Goal: Transaction & Acquisition: Book appointment/travel/reservation

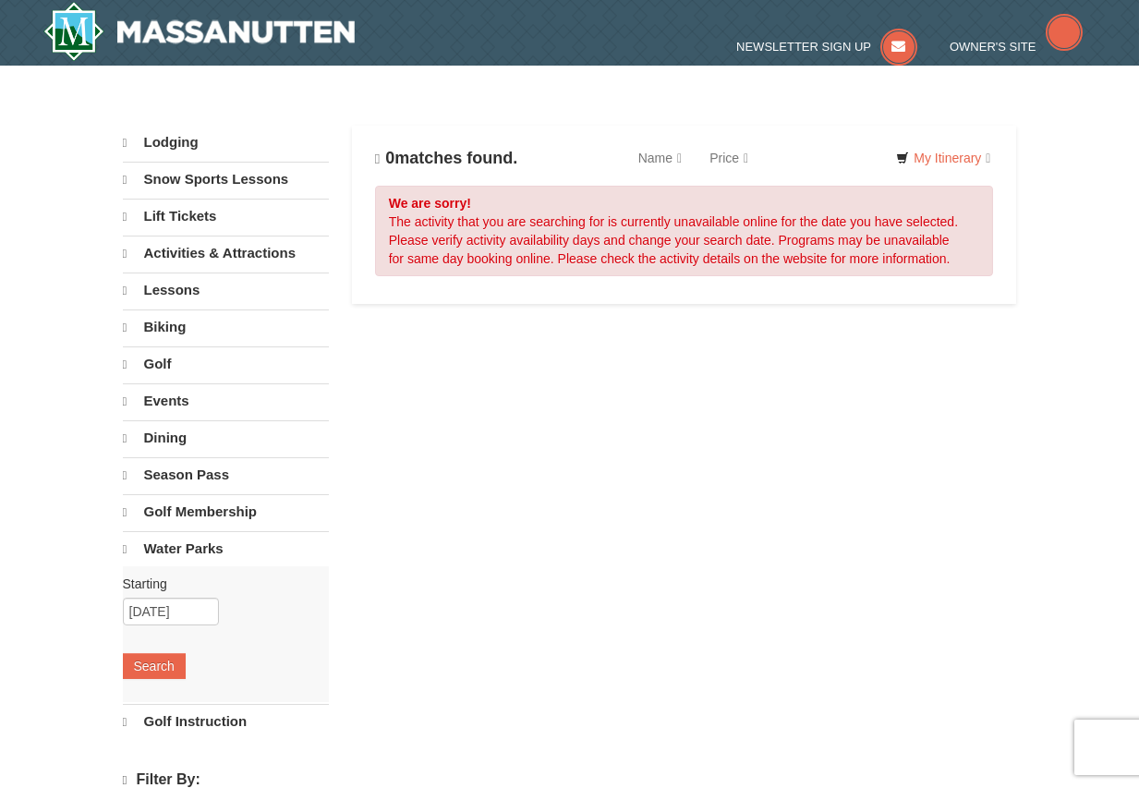
select select "10"
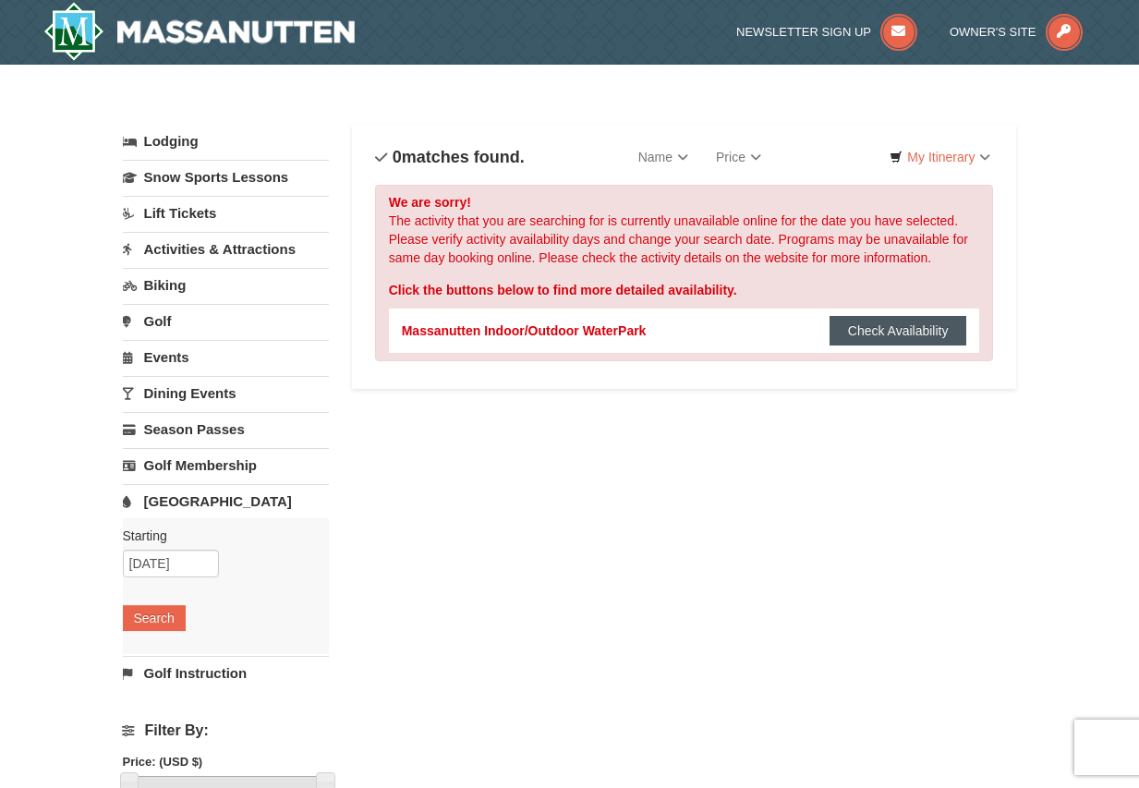
click at [901, 329] on button "Check Availability" at bounding box center [899, 331] width 138 height 30
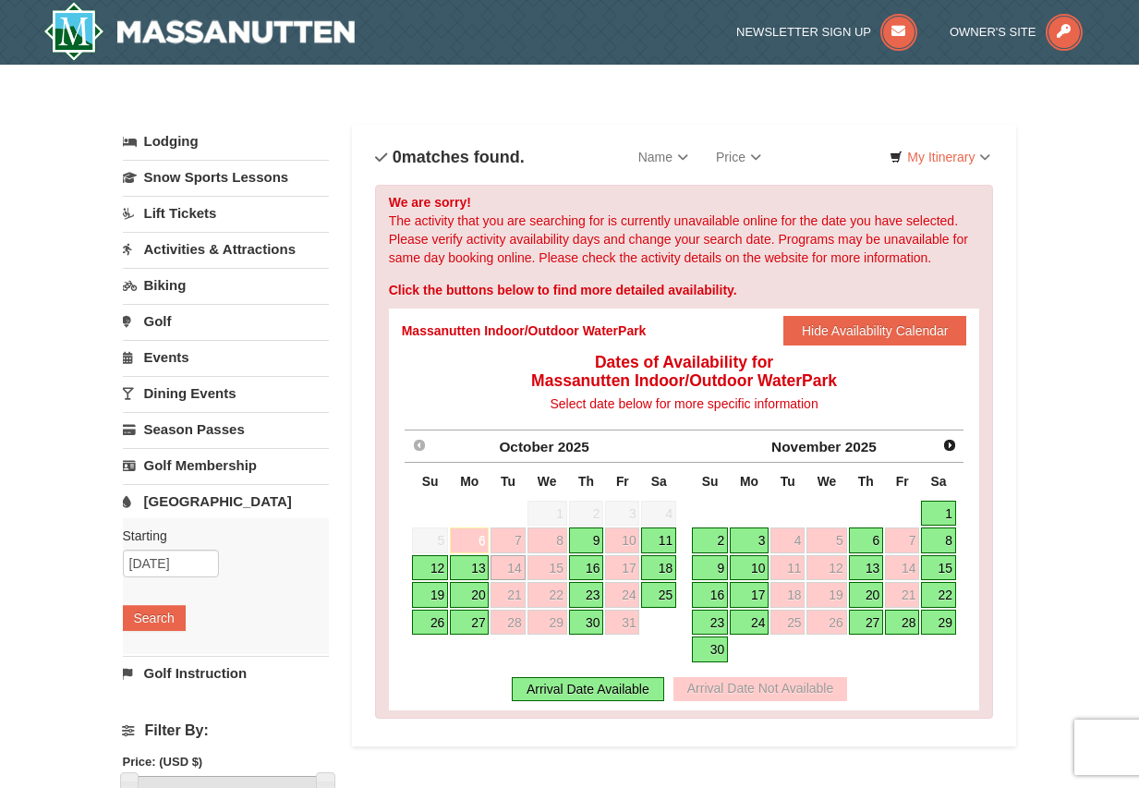
scroll to position [92, 0]
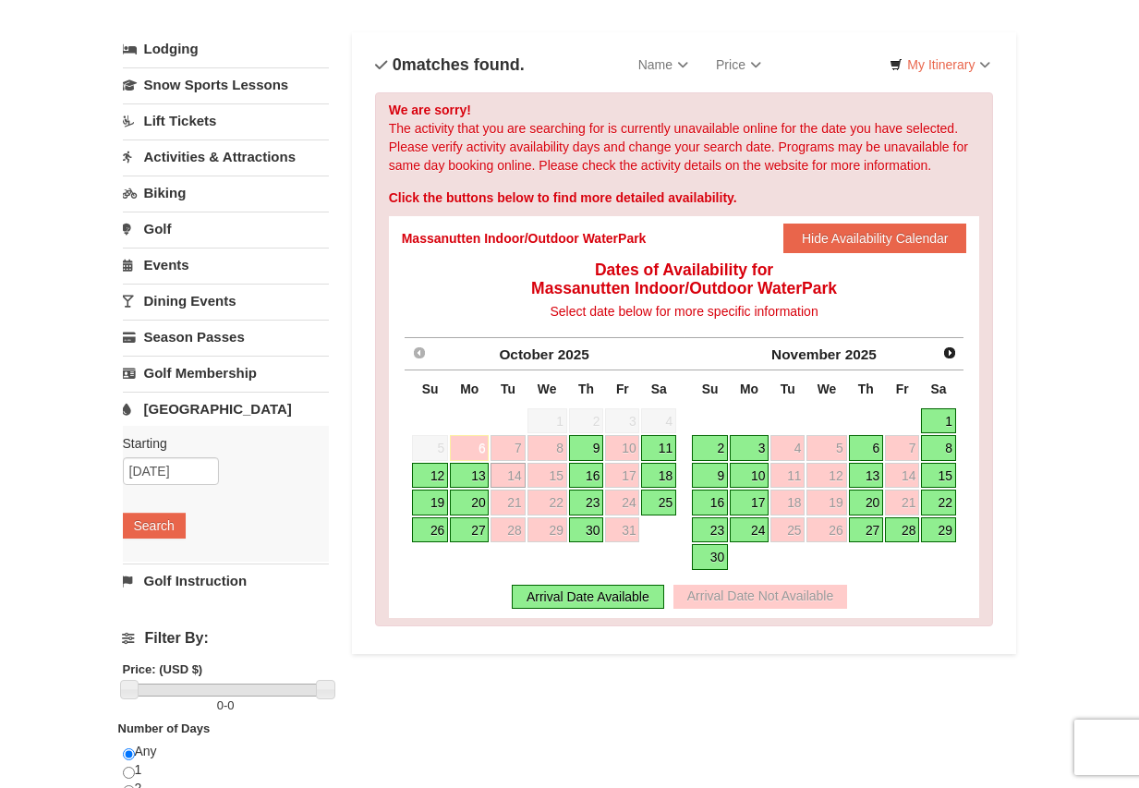
click at [477, 481] on link "13" at bounding box center [469, 476] width 39 height 26
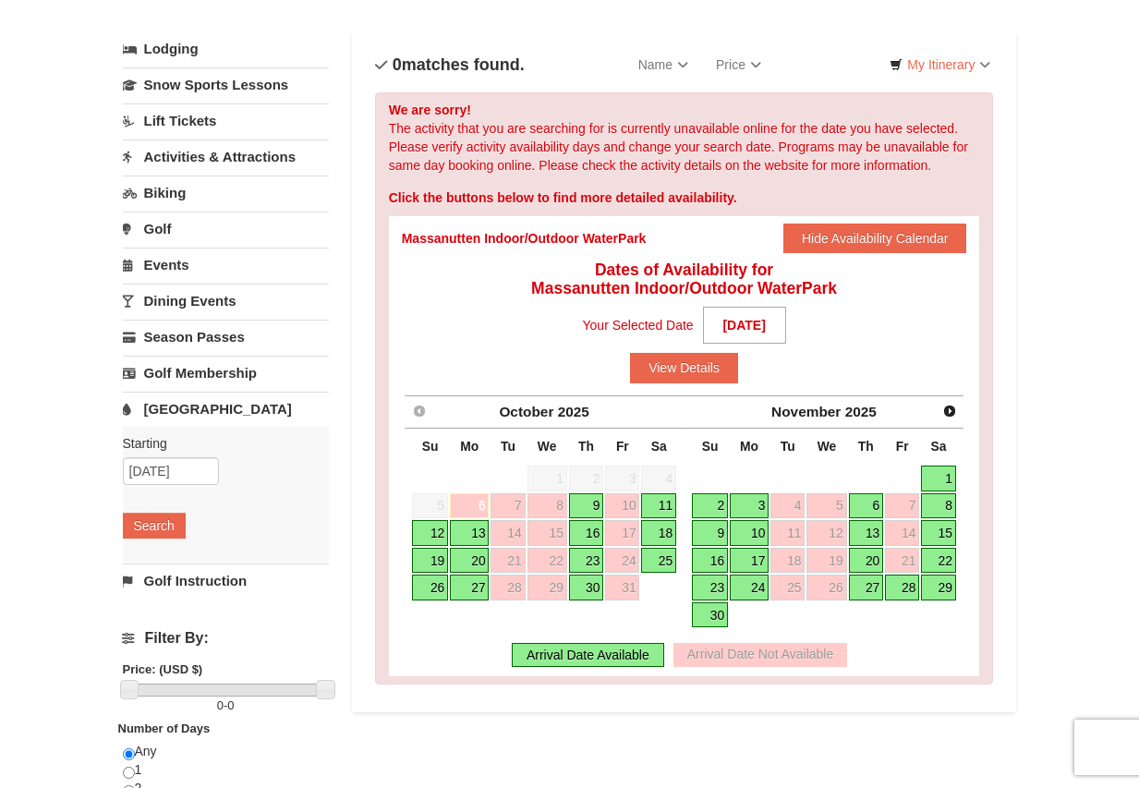
click at [469, 534] on link "13" at bounding box center [469, 533] width 39 height 26
click at [576, 655] on div "Arrival Date Available" at bounding box center [588, 655] width 152 height 24
click at [688, 358] on button "View Details" at bounding box center [684, 368] width 108 height 30
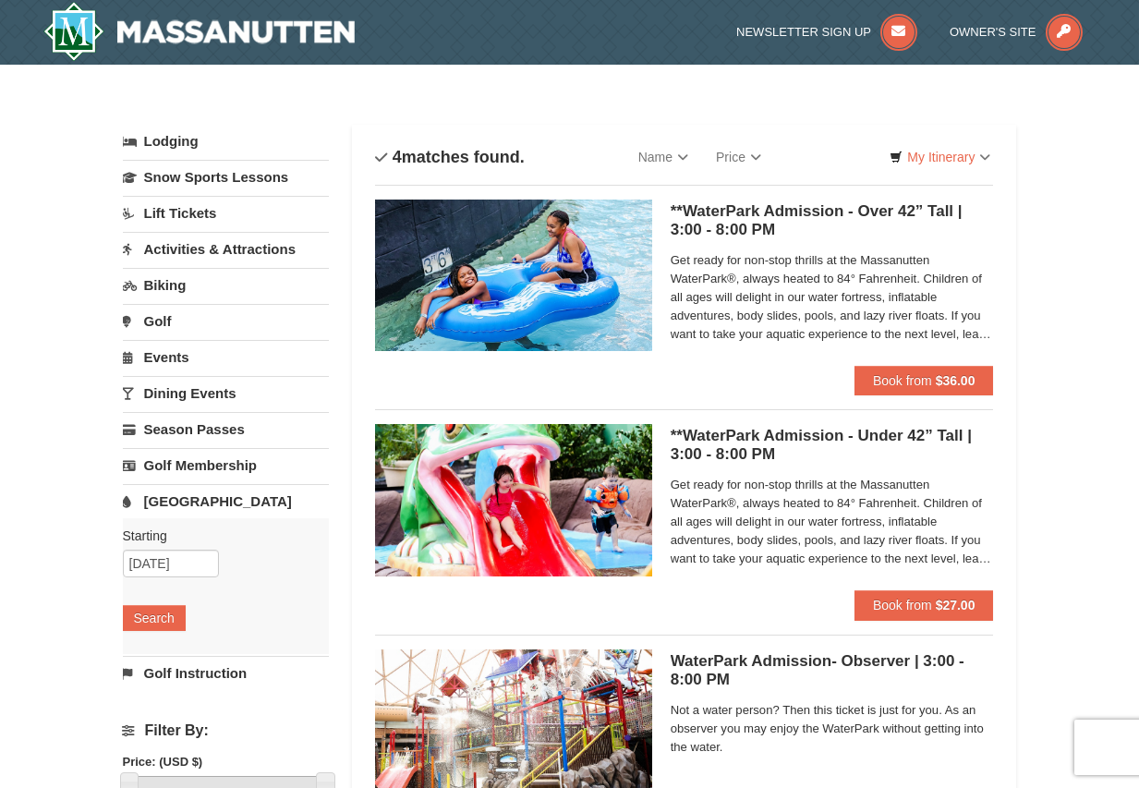
click at [192, 247] on link "Activities & Attractions" at bounding box center [226, 249] width 206 height 34
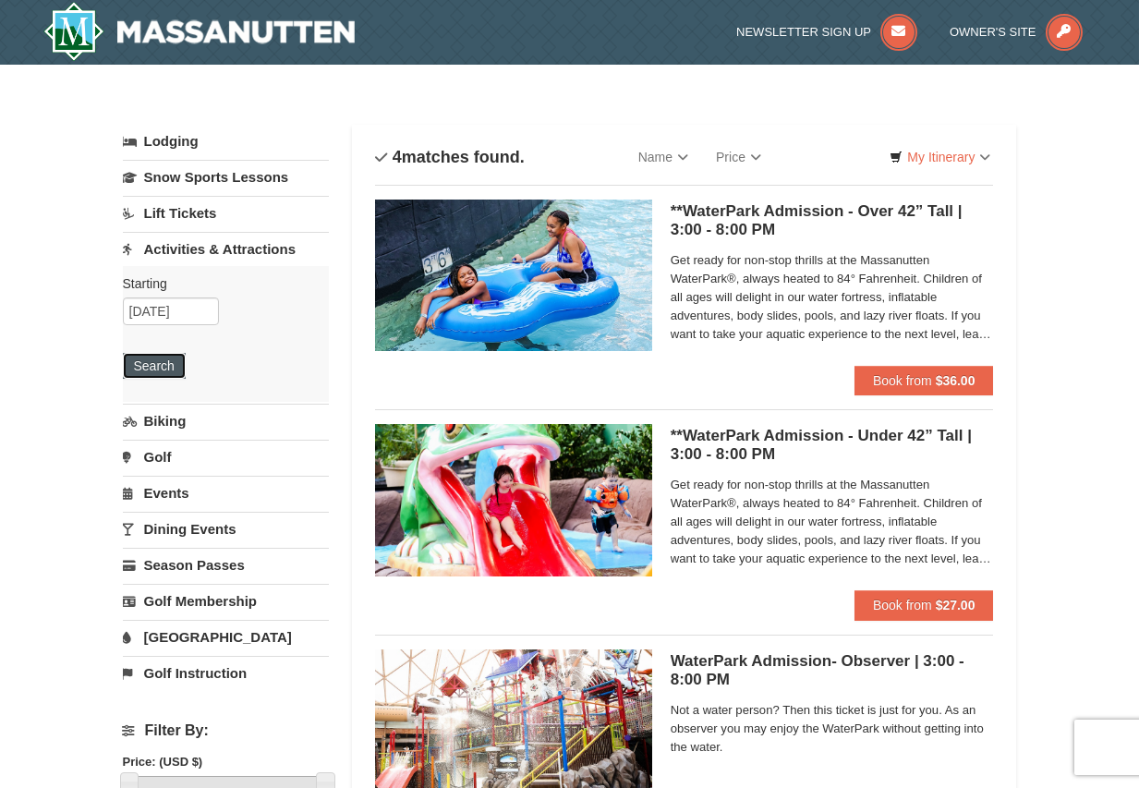
click at [161, 358] on button "Search" at bounding box center [154, 366] width 63 height 26
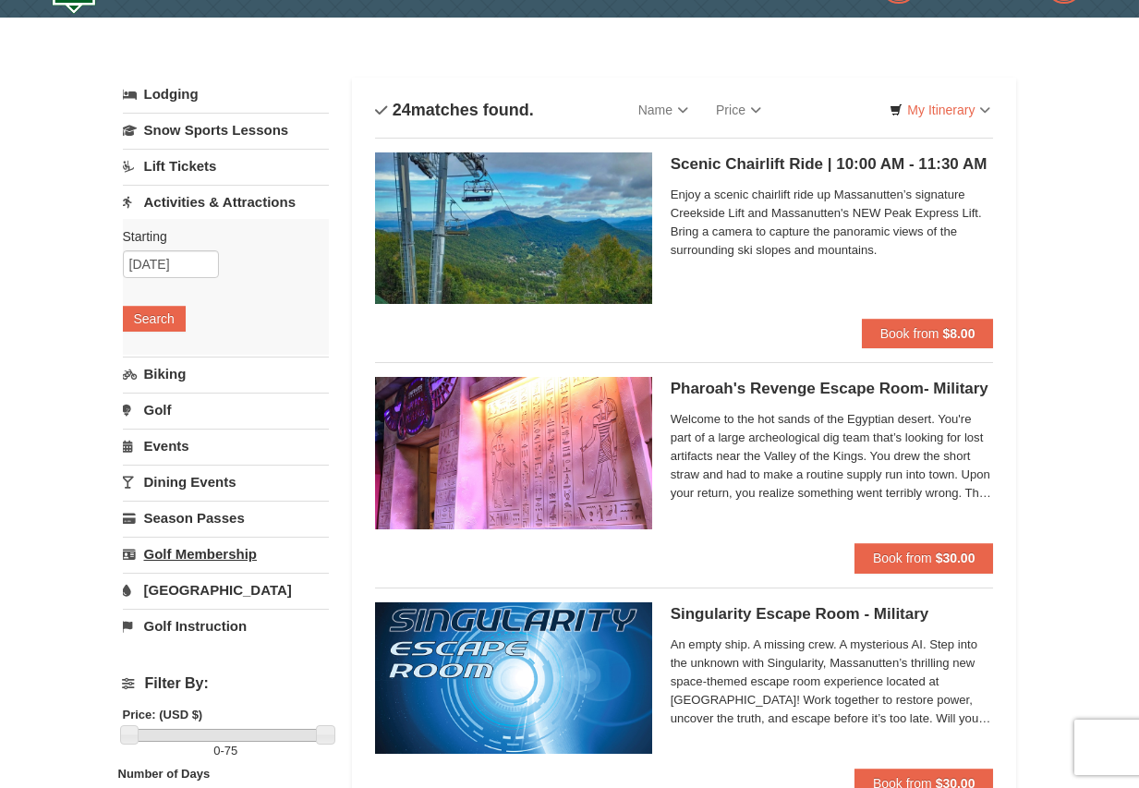
scroll to position [92, 0]
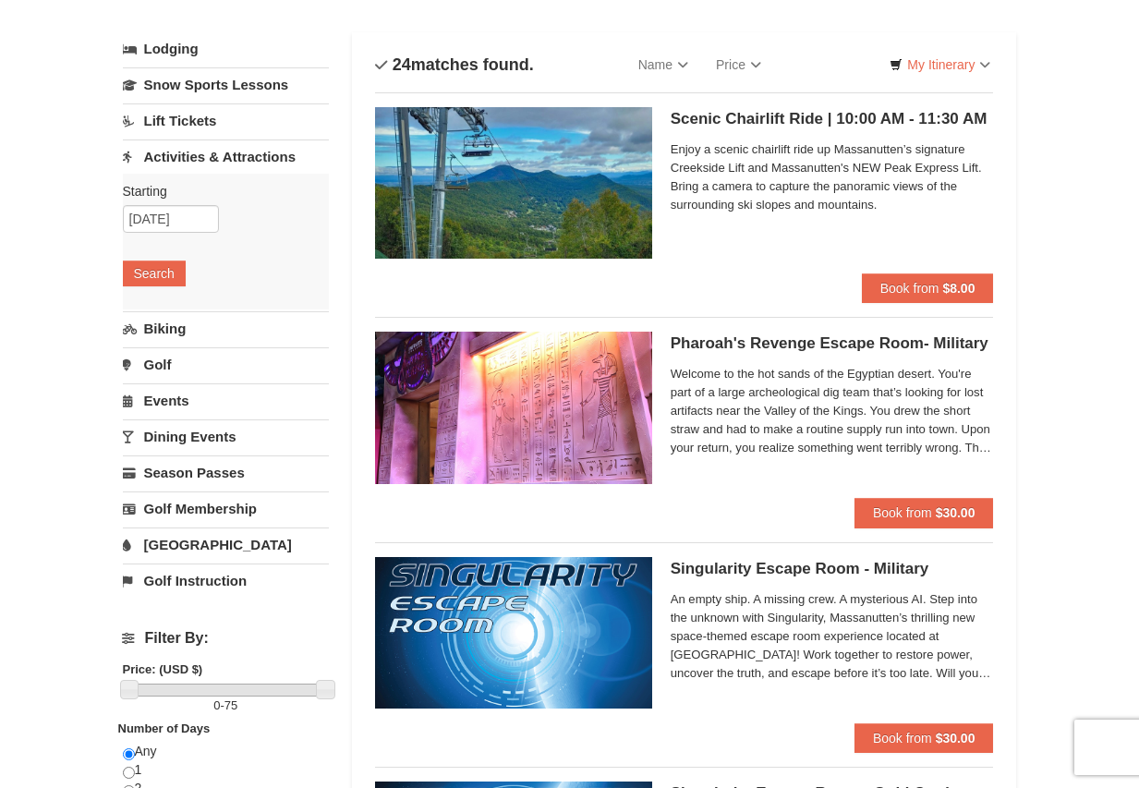
click at [171, 328] on link "Biking" at bounding box center [226, 328] width 206 height 34
click at [160, 310] on button "Search" at bounding box center [154, 310] width 63 height 26
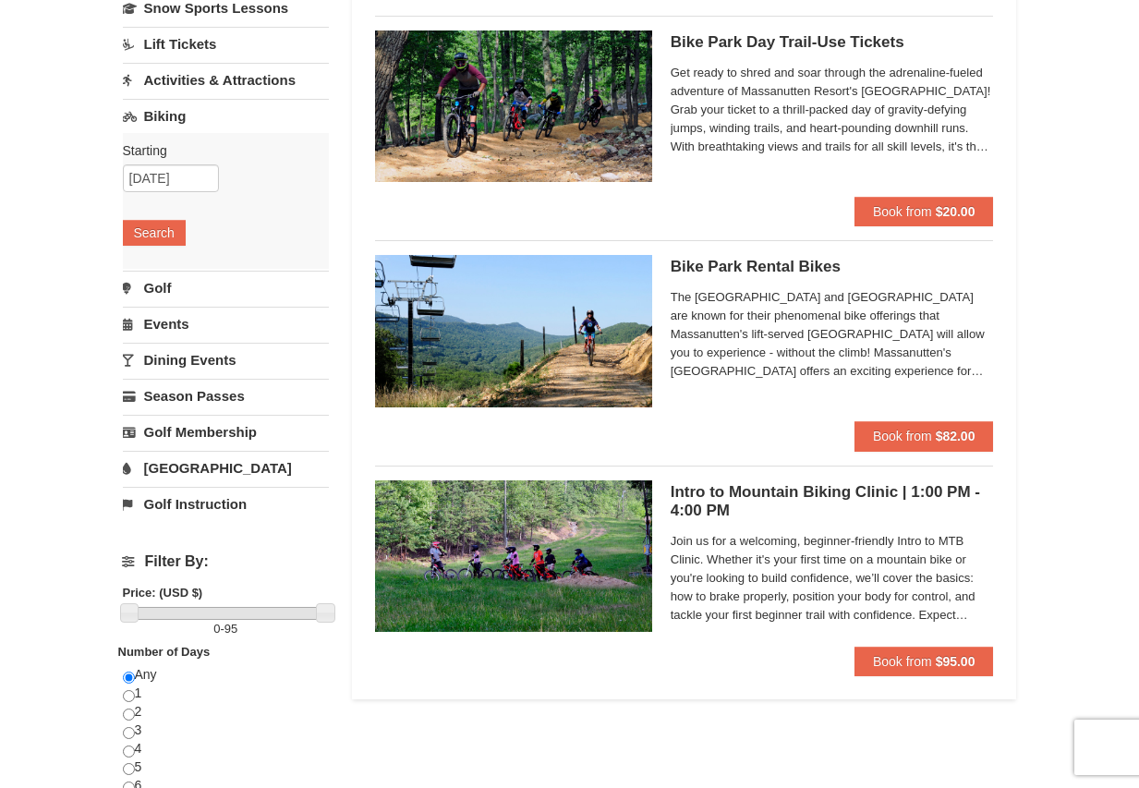
scroll to position [185, 0]
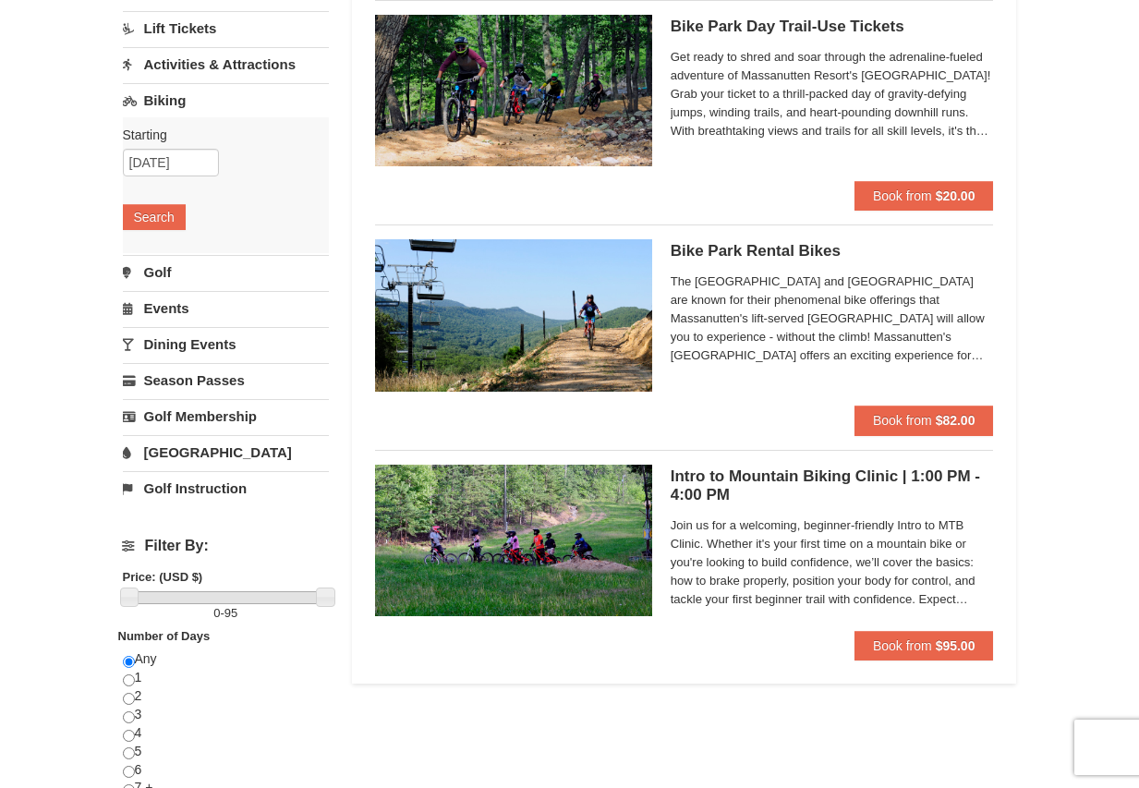
click at [178, 23] on link "Lift Tickets" at bounding box center [226, 28] width 206 height 34
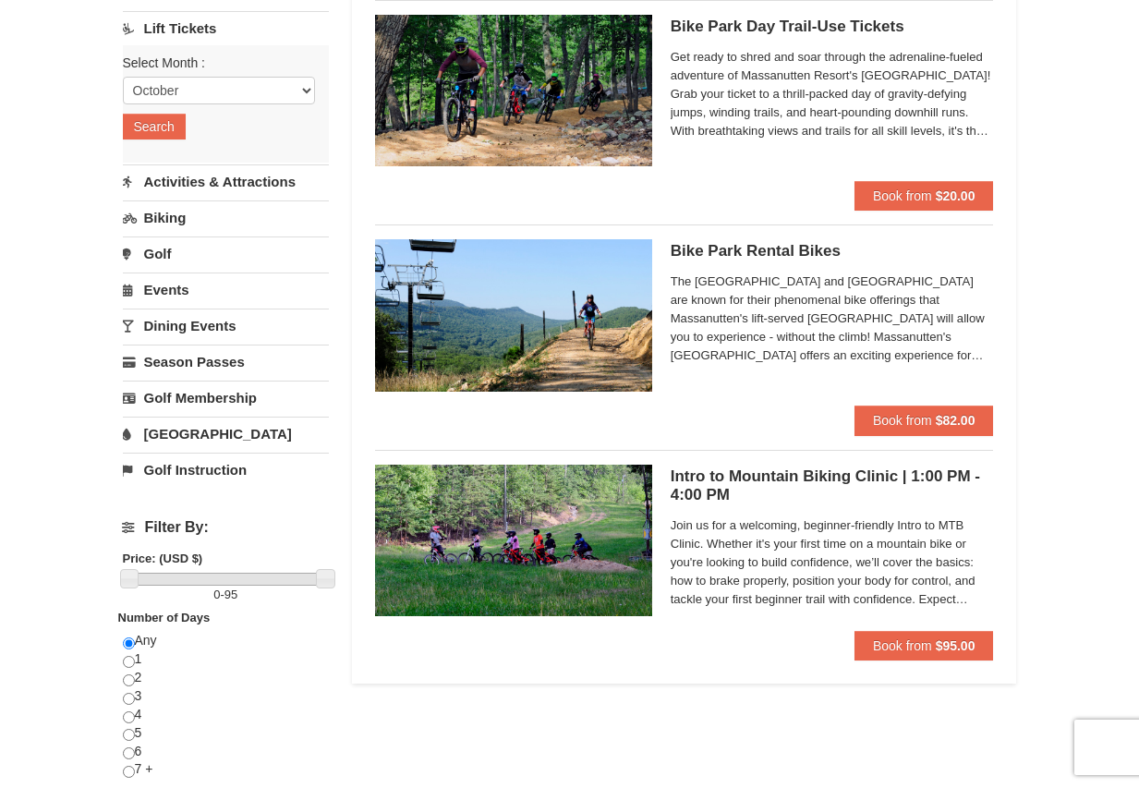
scroll to position [92, 0]
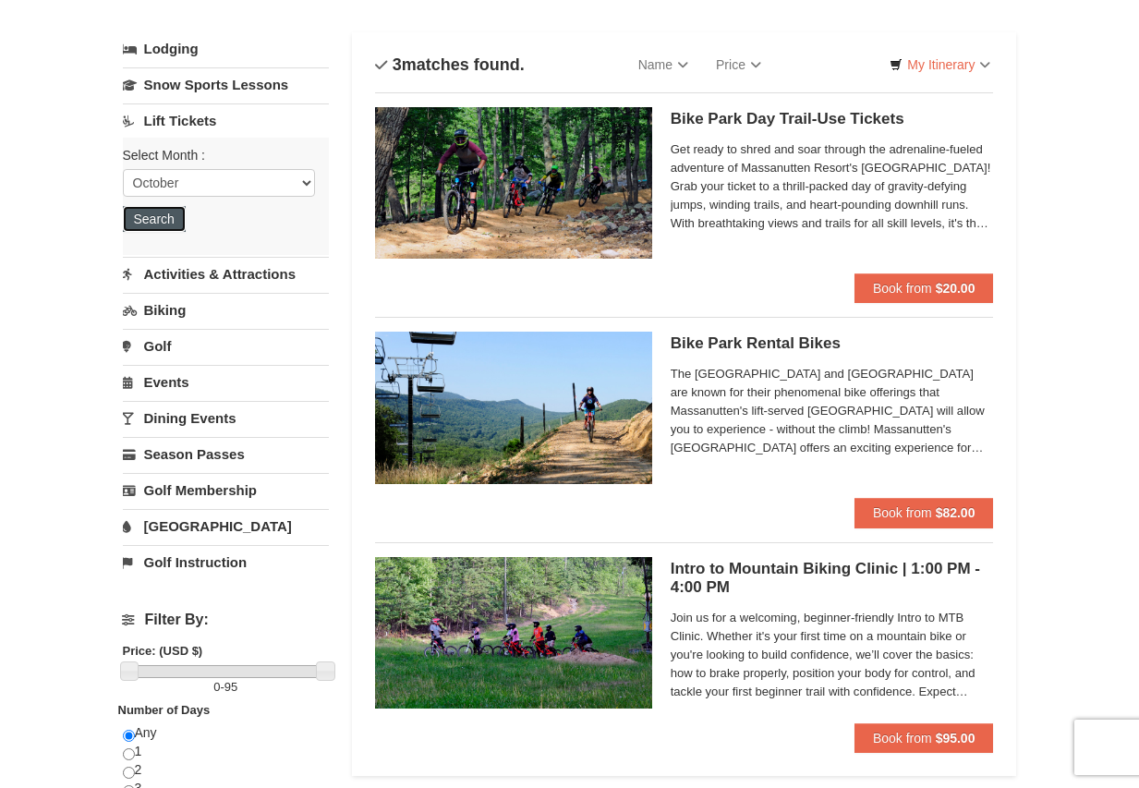
click at [165, 226] on button "Search" at bounding box center [154, 219] width 63 height 26
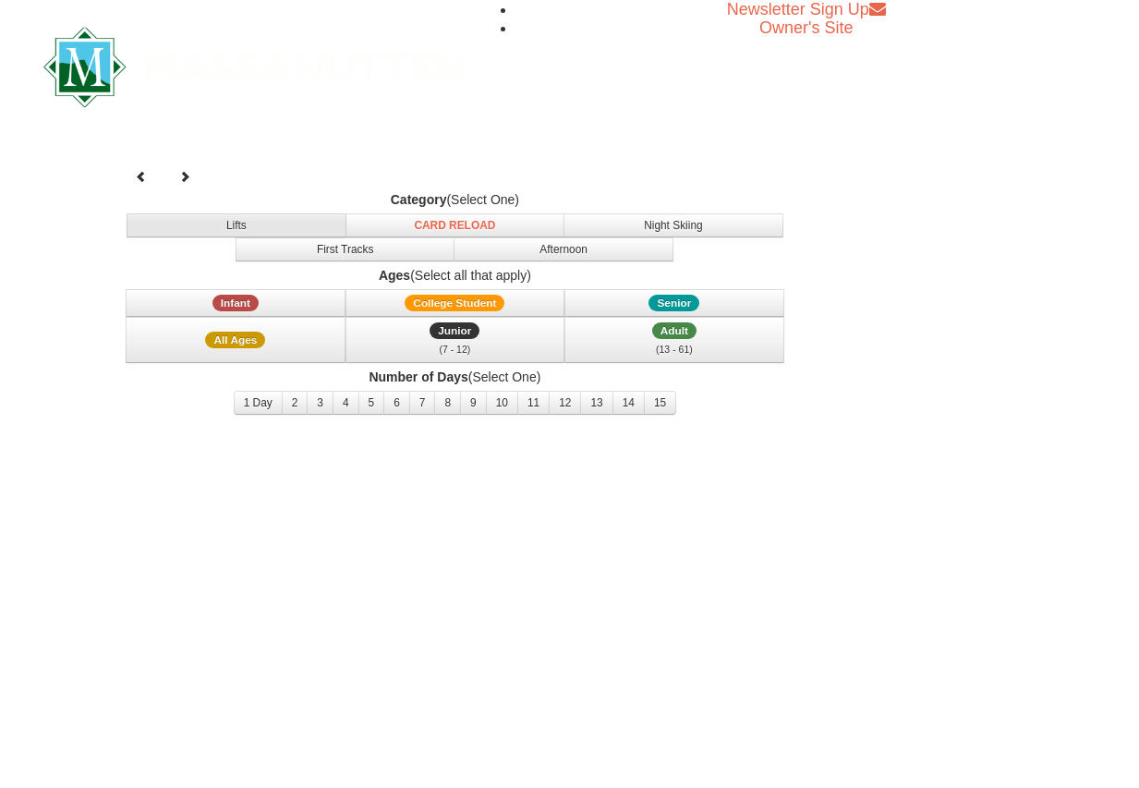
select select "10"
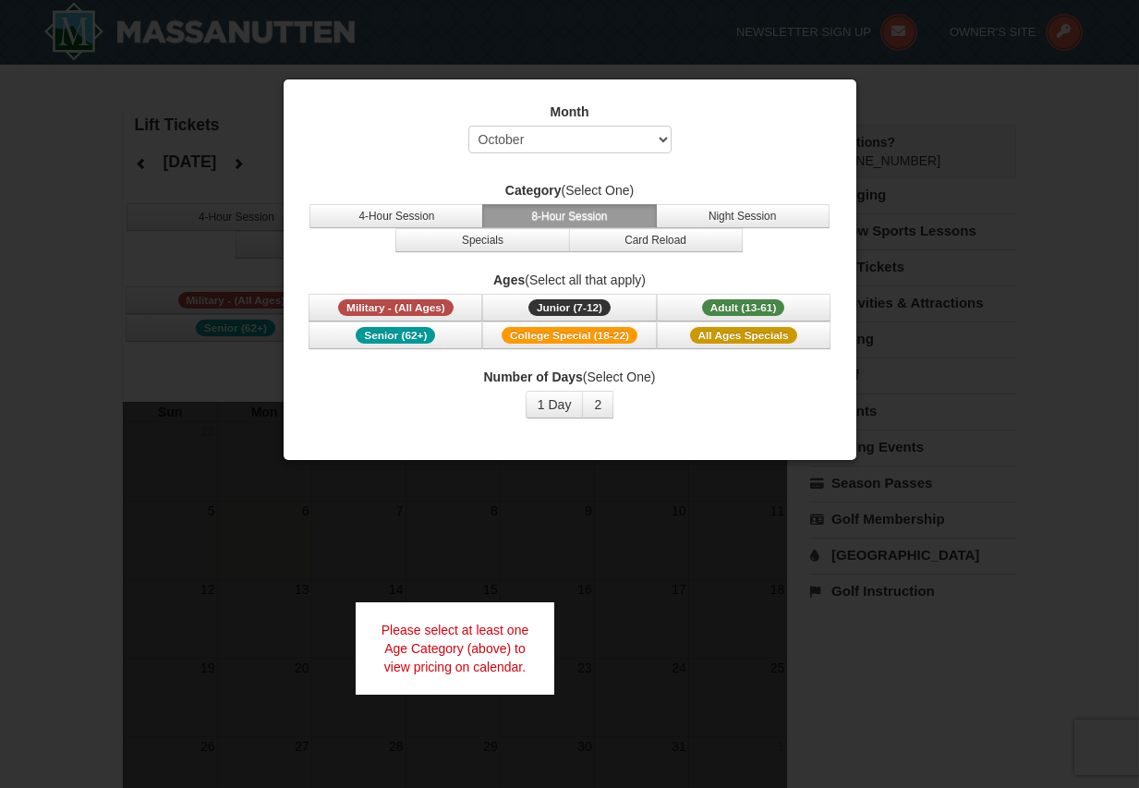
click at [460, 457] on div "Month Select October November December January February March April May June Ju…" at bounding box center [570, 270] width 575 height 383
click at [445, 499] on div at bounding box center [569, 394] width 1139 height 788
click at [909, 45] on div at bounding box center [569, 394] width 1139 height 788
click at [346, 77] on body "Browser Not Supported We notice you are using a browser which will not provide …" at bounding box center [569, 702] width 1139 height 1405
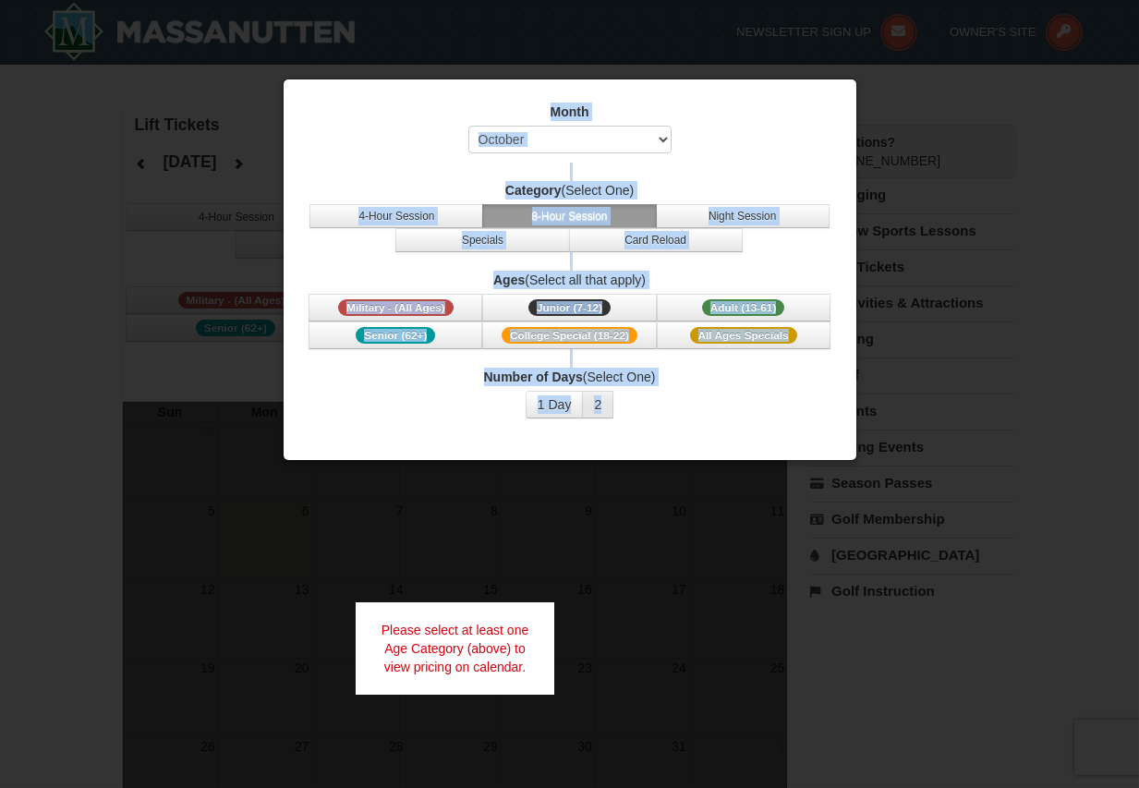
click at [601, 408] on button "2" at bounding box center [597, 405] width 31 height 28
click at [601, 500] on div at bounding box center [569, 394] width 1139 height 788
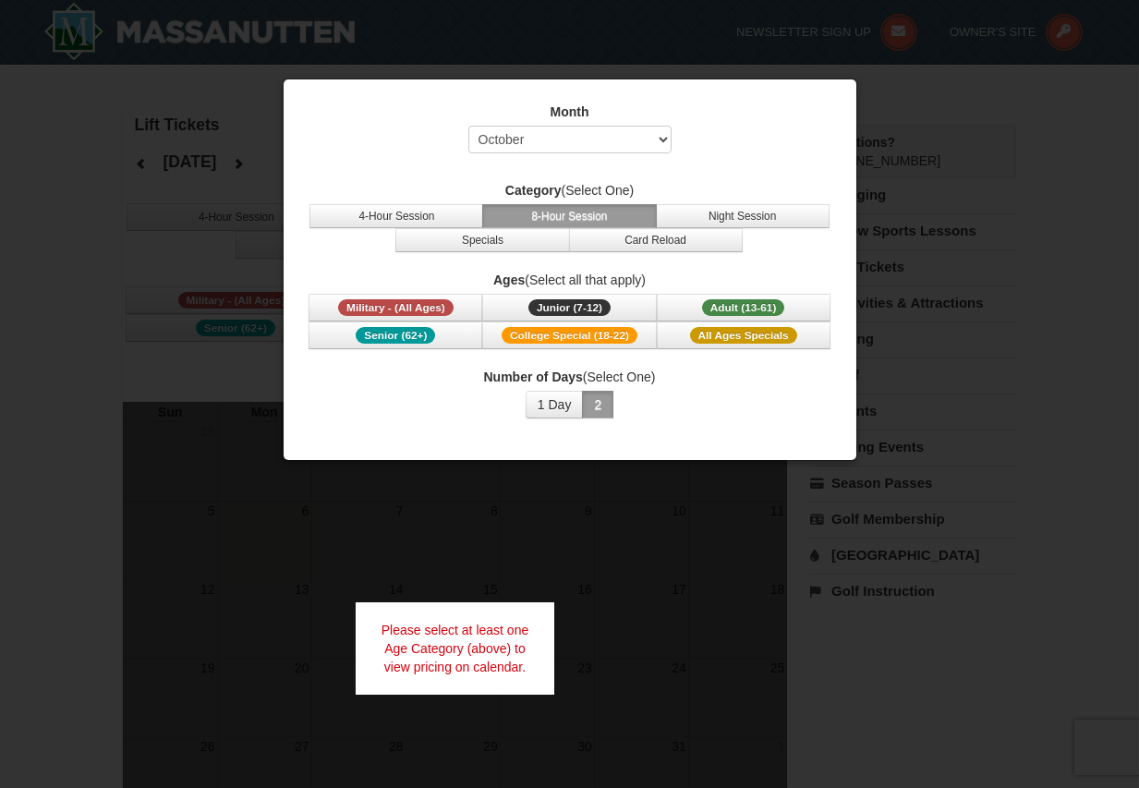
click at [536, 642] on div "Please select at least one Age Category (above) to view pricing on calendar." at bounding box center [456, 649] width 200 height 92
click at [575, 217] on button "8-Hour Session" at bounding box center [569, 216] width 174 height 24
click at [485, 608] on div "Please select at least one Age Category (above) to view pricing on calendar." at bounding box center [456, 649] width 200 height 92
